Goal: Navigation & Orientation: Find specific page/section

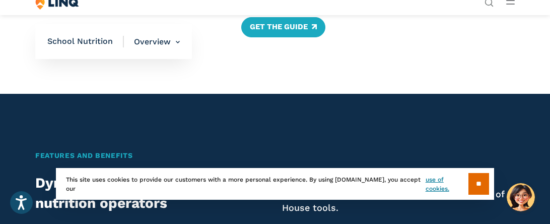
scroll to position [523, 0]
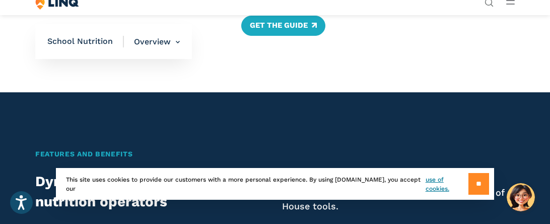
click at [477, 183] on input "**" at bounding box center [478, 184] width 21 height 22
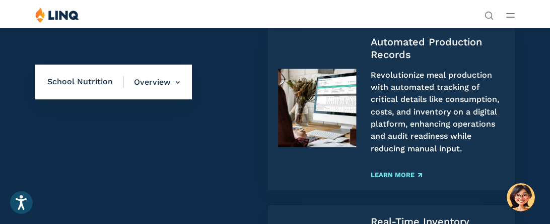
scroll to position [986, 0]
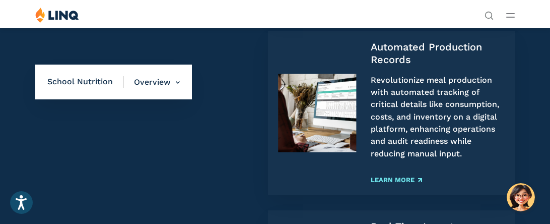
click at [93, 82] on span "School Nutrition" at bounding box center [85, 82] width 77 height 11
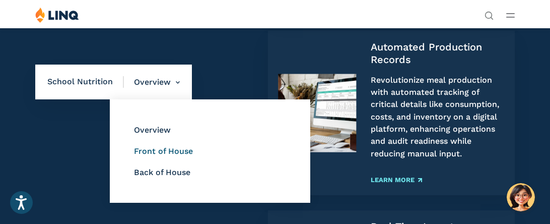
click at [164, 154] on link "Front of House" at bounding box center [163, 151] width 59 height 10
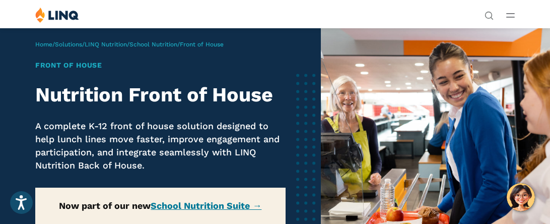
click at [511, 16] on icon "Open Main Menu" at bounding box center [510, 15] width 9 height 5
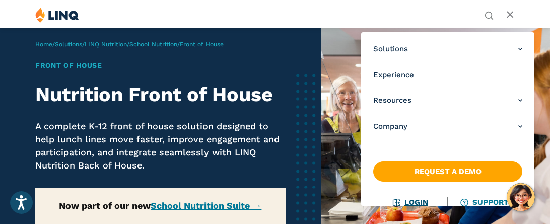
click at [408, 200] on link "Login" at bounding box center [410, 201] width 35 height 9
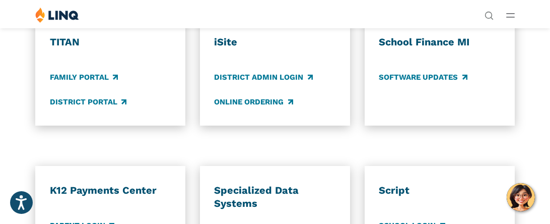
scroll to position [664, 0]
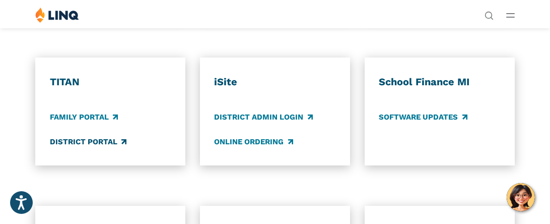
click at [89, 141] on link "District Portal" at bounding box center [88, 141] width 77 height 11
